Goal: Task Accomplishment & Management: Manage account settings

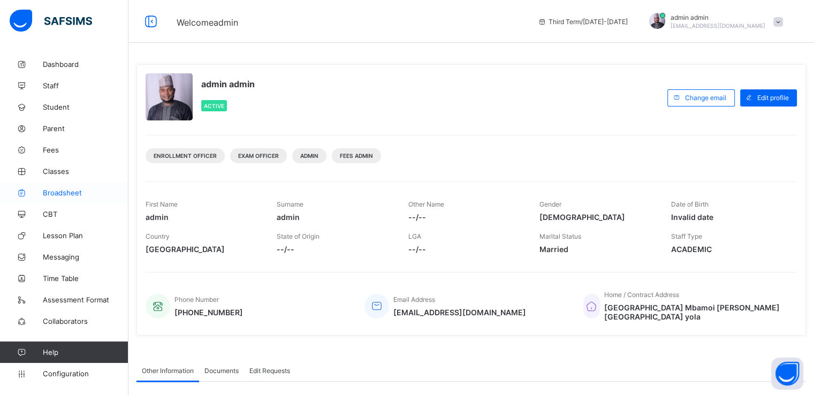
click at [71, 197] on link "Broadsheet" at bounding box center [64, 192] width 128 height 21
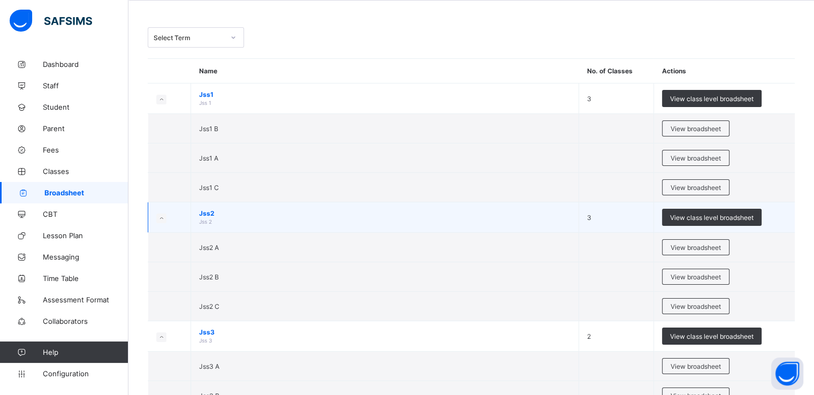
scroll to position [47, 0]
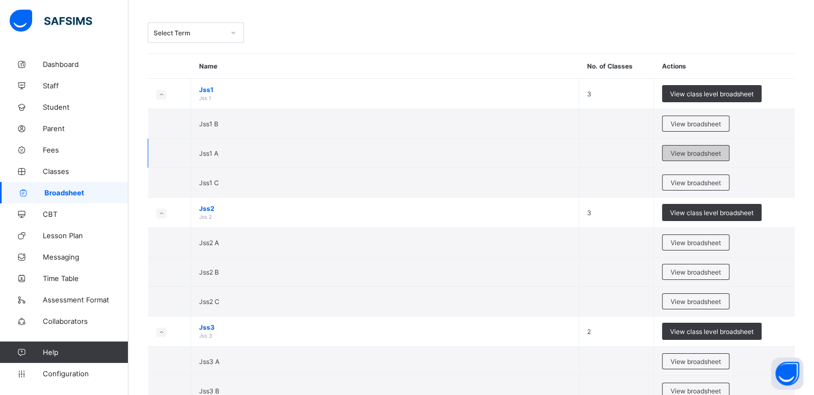
click at [689, 151] on span "View broadsheet" at bounding box center [696, 153] width 50 height 8
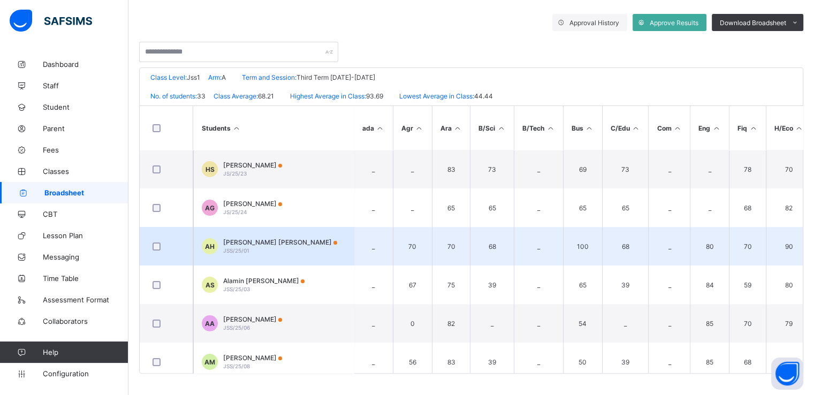
click at [272, 240] on span "[PERSON_NAME] [PERSON_NAME]" at bounding box center [280, 242] width 114 height 8
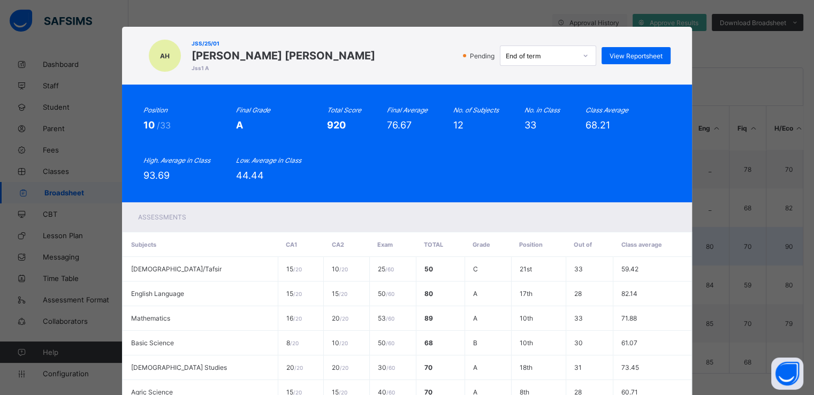
scroll to position [263, 0]
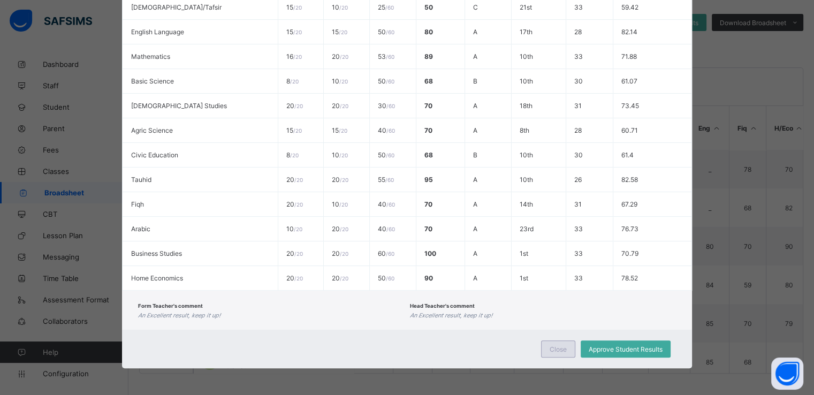
click at [552, 347] on span "Close" at bounding box center [558, 349] width 17 height 8
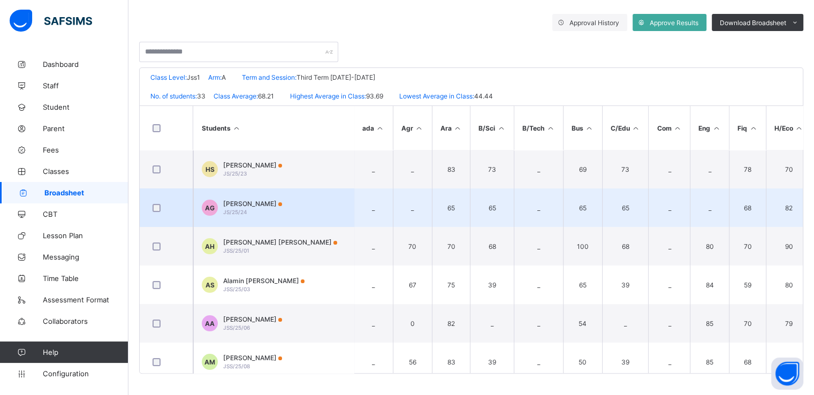
scroll to position [0, 0]
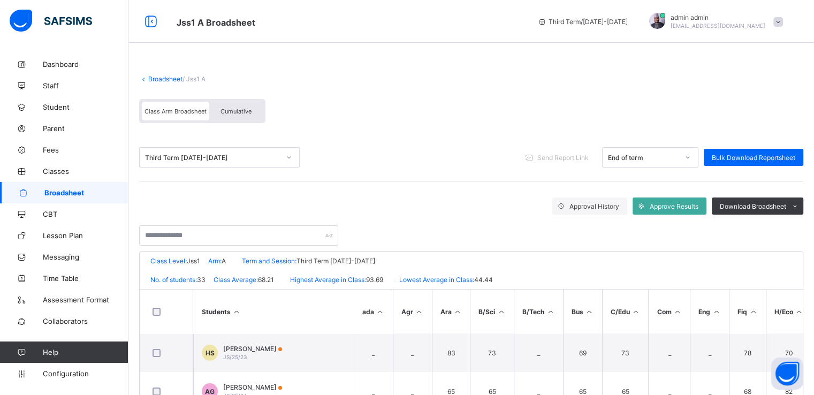
click at [158, 83] on div "Broadsheet / Jss1 A Class Arm Broadsheet Cumulative" at bounding box center [471, 99] width 664 height 70
click at [157, 78] on link "Broadsheet" at bounding box center [165, 79] width 34 height 8
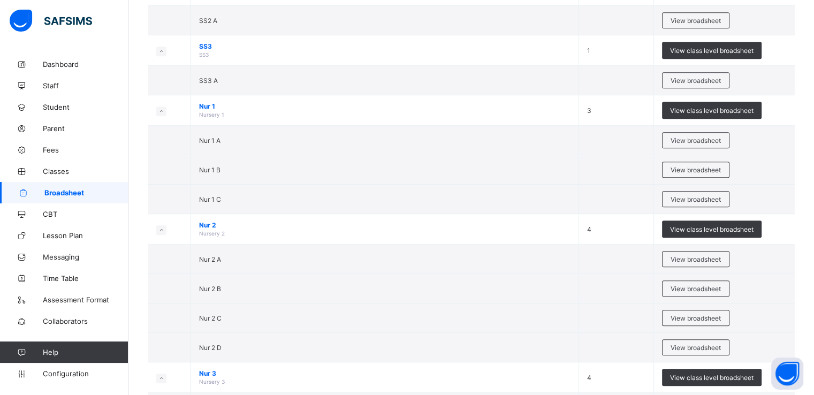
scroll to position [537, 0]
click at [688, 137] on span "View broadsheet" at bounding box center [696, 140] width 50 height 8
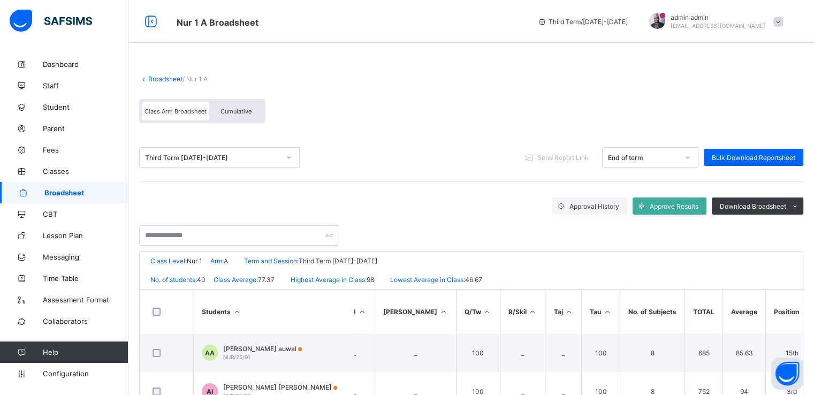
click at [160, 77] on link "Broadsheet" at bounding box center [165, 79] width 34 height 8
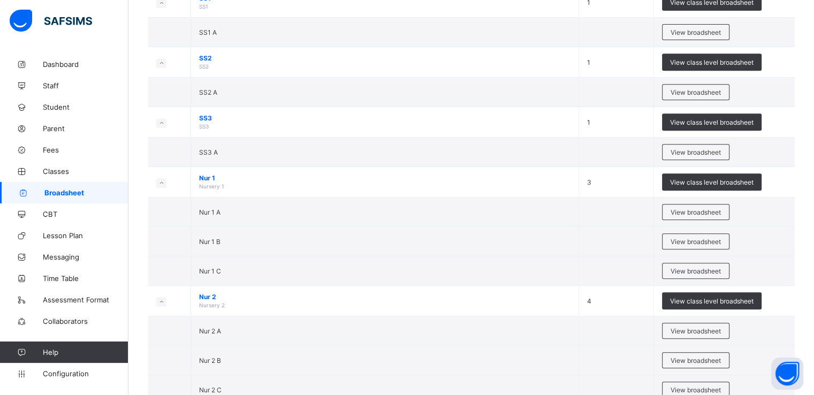
scroll to position [464, 0]
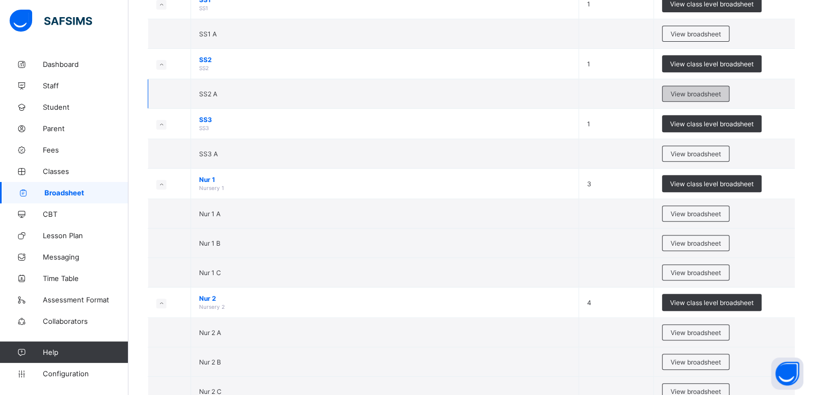
click at [704, 91] on span "View broadsheet" at bounding box center [696, 94] width 50 height 8
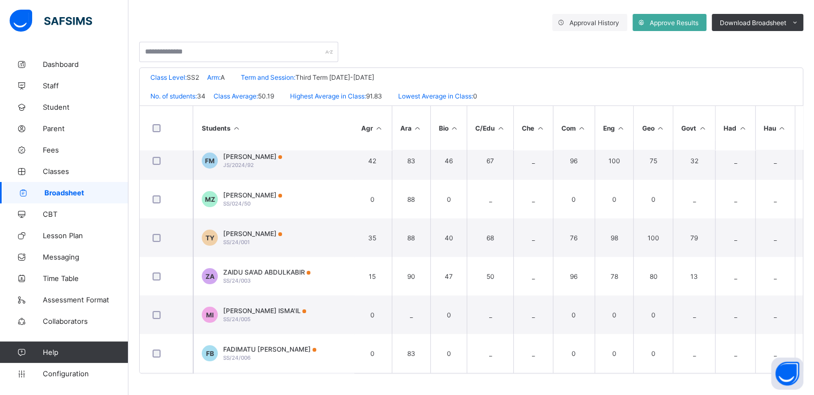
scroll to position [9, 0]
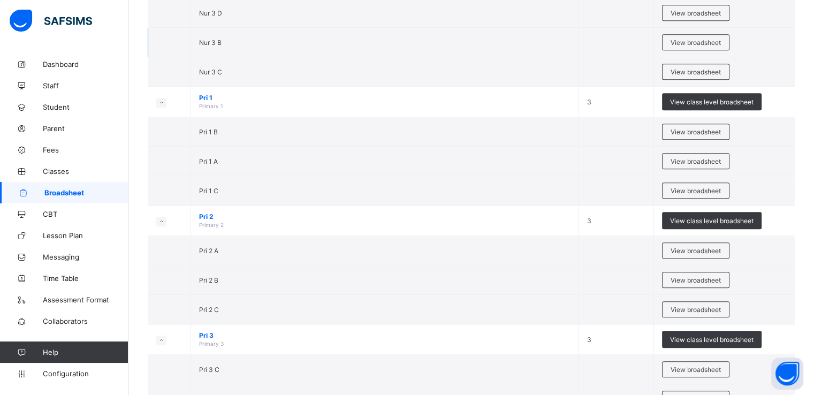
scroll to position [966, 0]
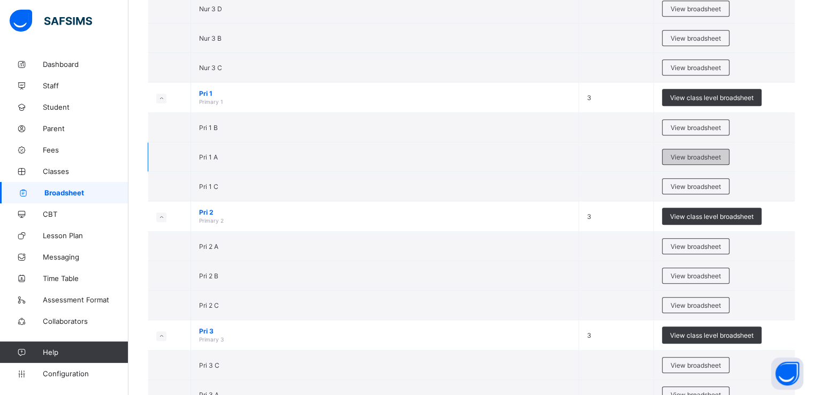
click at [684, 155] on span "View broadsheet" at bounding box center [696, 157] width 50 height 8
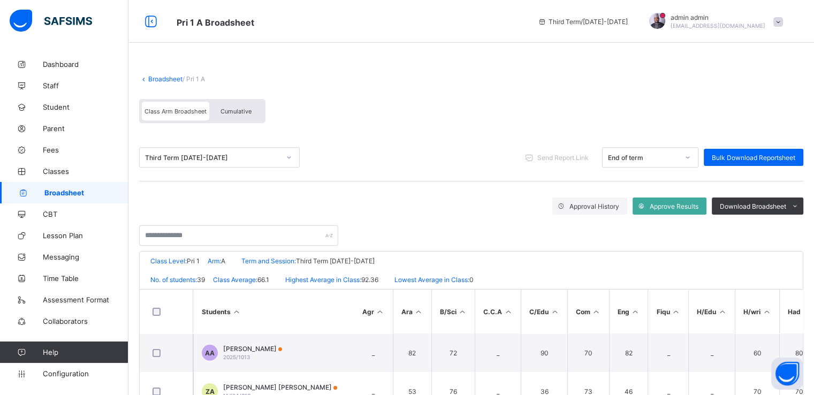
click at [157, 80] on link "Broadsheet" at bounding box center [165, 79] width 34 height 8
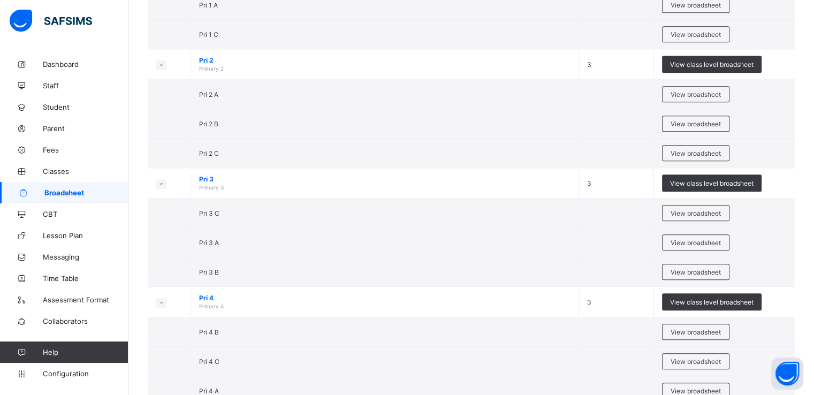
scroll to position [1120, 0]
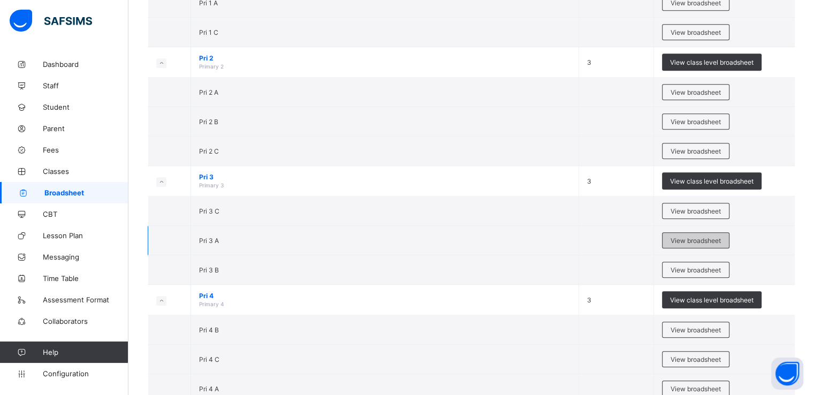
click at [685, 238] on span "View broadsheet" at bounding box center [696, 241] width 50 height 8
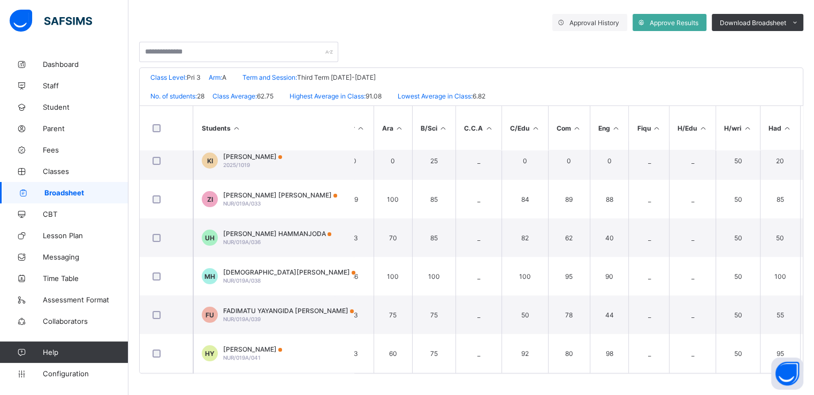
scroll to position [9, 0]
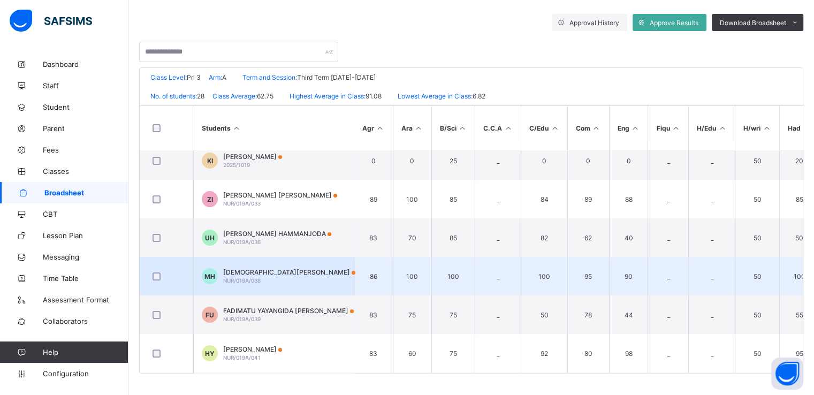
click at [244, 272] on span "[DEMOGRAPHIC_DATA][PERSON_NAME]" at bounding box center [289, 272] width 132 height 8
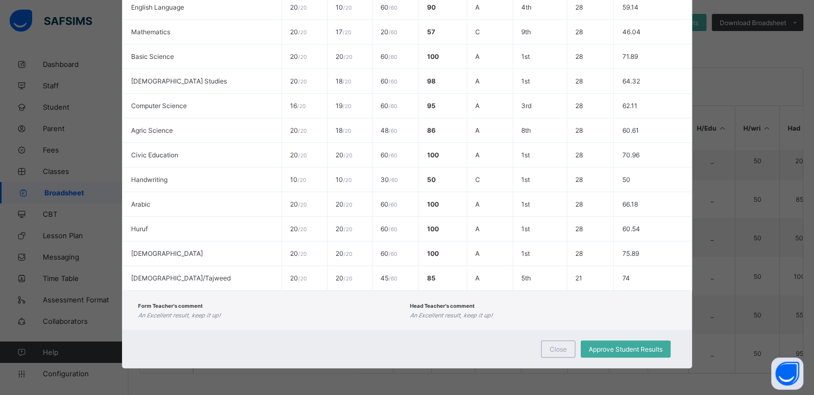
scroll to position [0, 0]
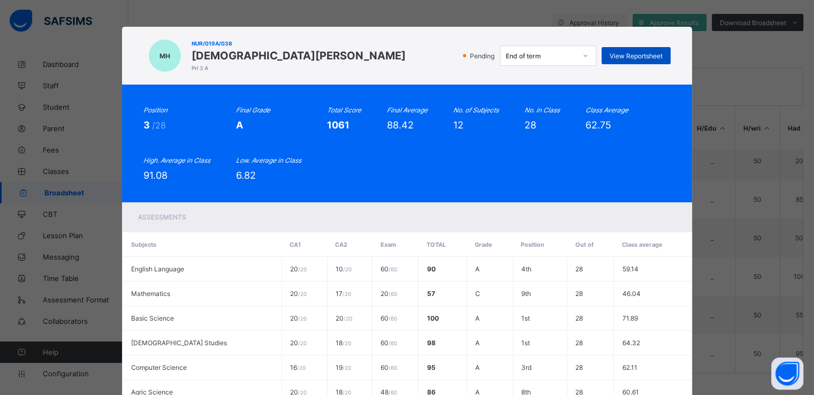
click at [625, 57] on span "View Reportsheet" at bounding box center [636, 56] width 53 height 8
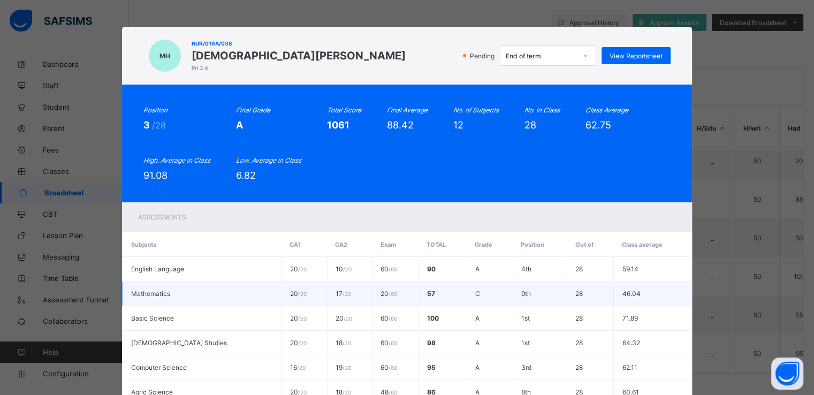
scroll to position [263, 0]
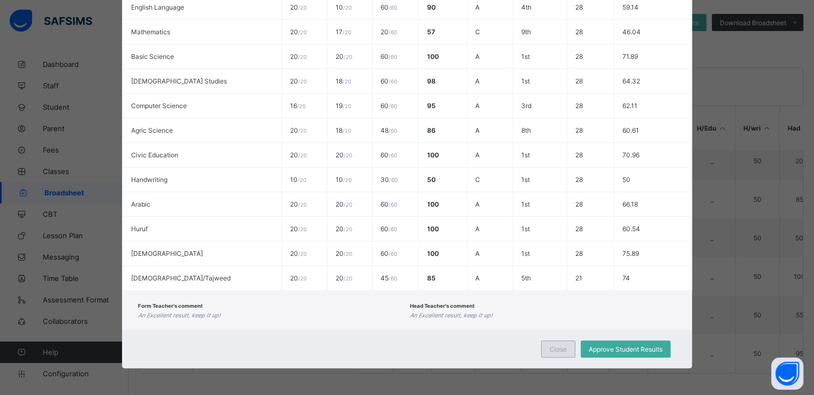
click at [556, 348] on span "Close" at bounding box center [558, 349] width 17 height 8
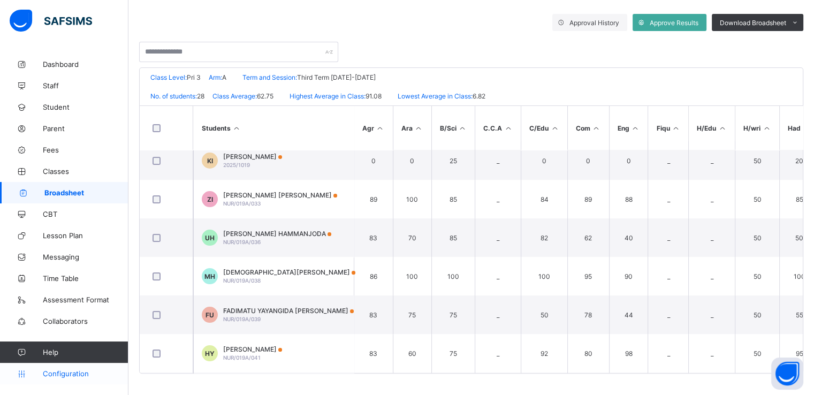
click at [65, 375] on span "Configuration" at bounding box center [85, 373] width 85 height 9
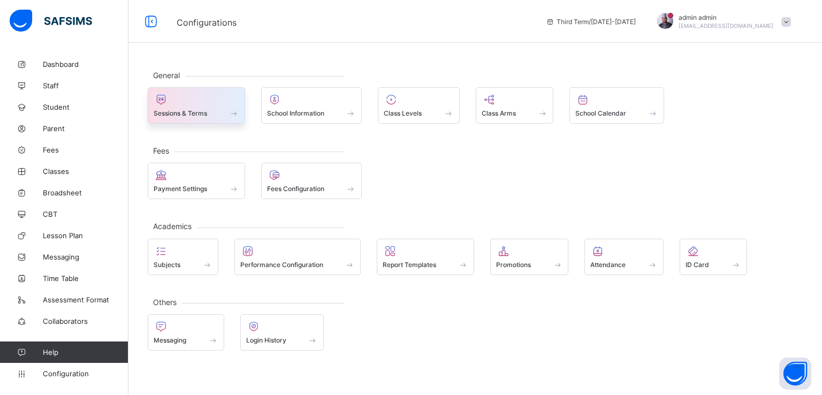
click at [198, 112] on span "Sessions & Terms" at bounding box center [181, 113] width 54 height 8
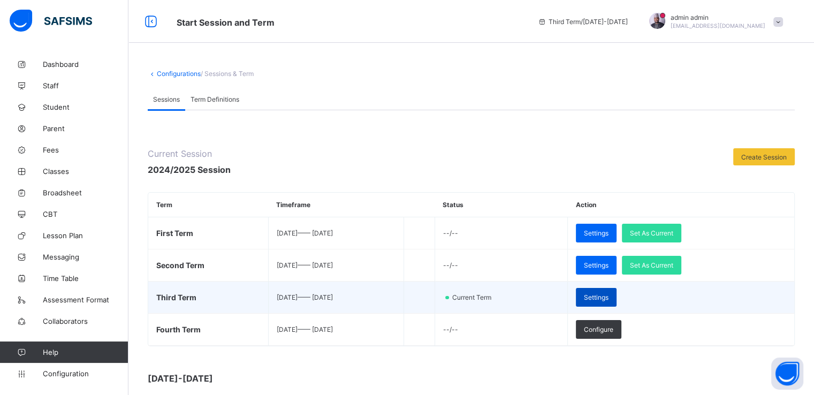
click at [609, 294] on span "Settings" at bounding box center [596, 297] width 25 height 8
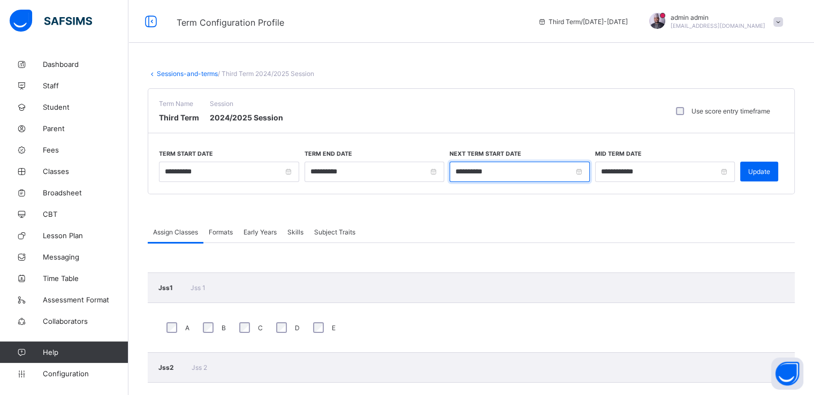
click at [466, 170] on input "**********" at bounding box center [520, 172] width 140 height 20
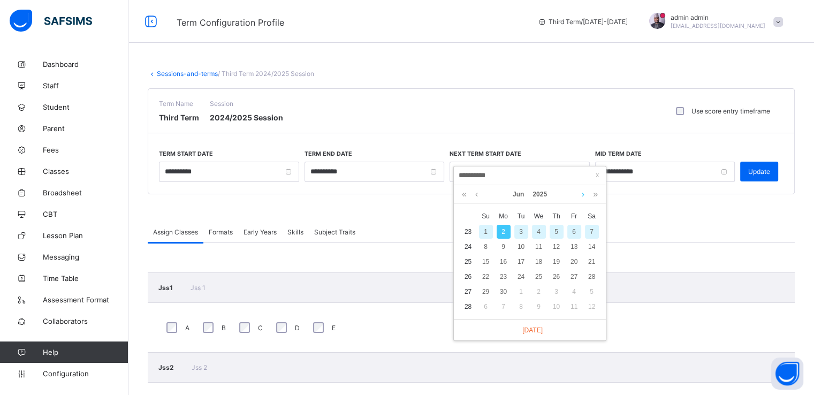
click at [580, 194] on link at bounding box center [583, 194] width 8 height 18
click at [498, 260] on div "15" at bounding box center [504, 262] width 14 height 14
type input "**********"
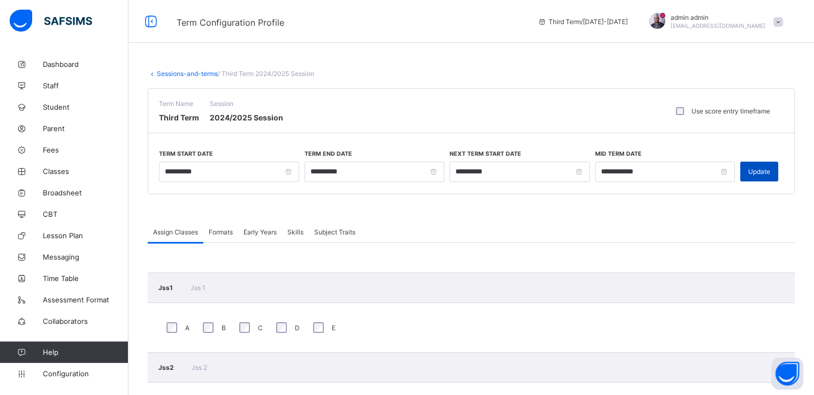
click at [759, 168] on span "Update" at bounding box center [759, 172] width 22 height 8
